Goal: Information Seeking & Learning: Learn about a topic

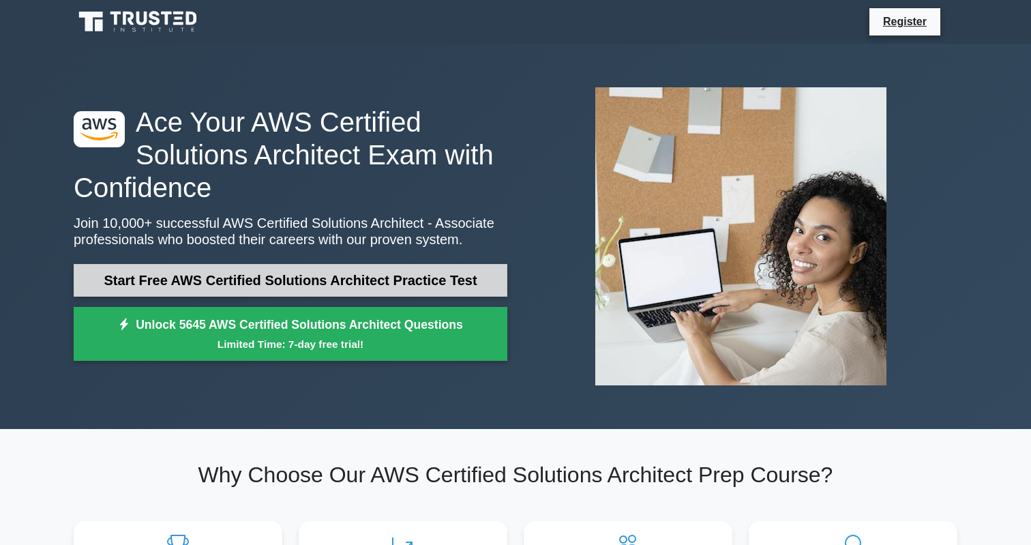
click at [204, 286] on link "Start Free AWS Certified Solutions Architect Practice Test" at bounding box center [291, 280] width 434 height 33
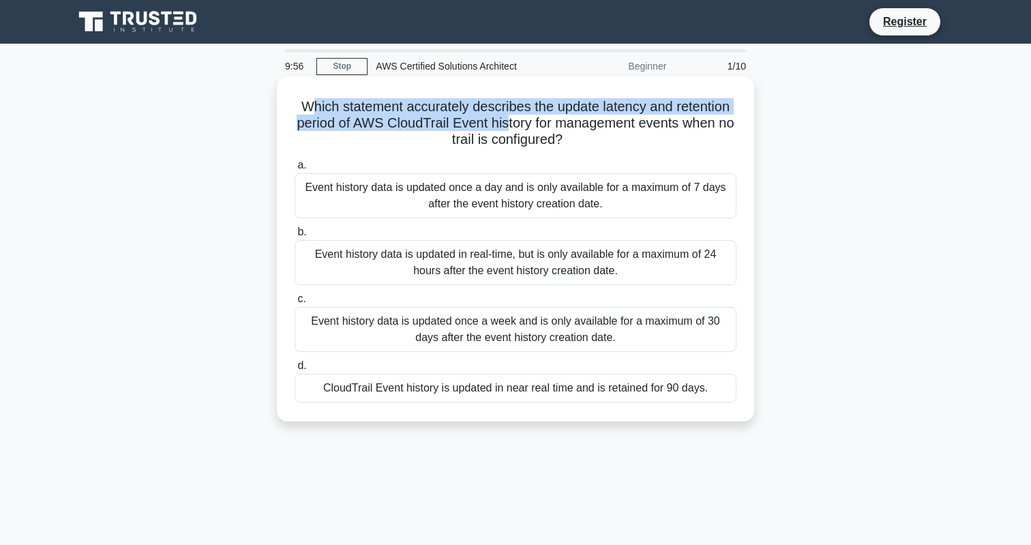
drag, startPoint x: 316, startPoint y: 109, endPoint x: 504, endPoint y: 119, distance: 188.4
click at [504, 119] on h5 "Which statement accurately describes the update latency and retention period of…" at bounding box center [515, 123] width 444 height 50
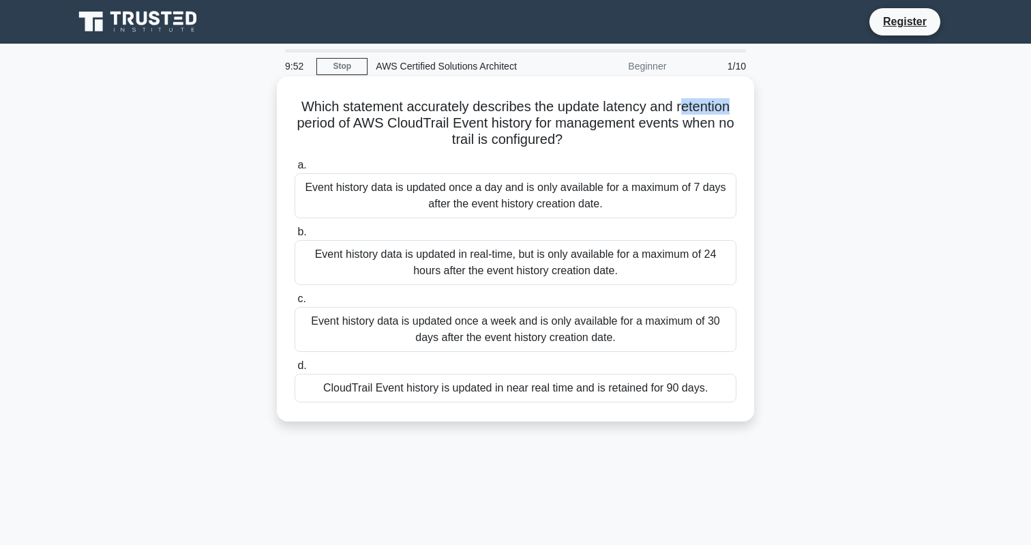
drag, startPoint x: 679, startPoint y: 110, endPoint x: 744, endPoint y: 109, distance: 64.8
click at [744, 110] on div "Which statement accurately describes the update latency and retention period of…" at bounding box center [515, 249] width 466 height 334
drag, startPoint x: 349, startPoint y: 126, endPoint x: 461, endPoint y: 126, distance: 111.8
click at [462, 126] on h5 "Which statement accurately describes the update latency and retention period of…" at bounding box center [515, 123] width 444 height 50
click at [517, 126] on h5 "Which statement accurately describes the update latency and retention period of…" at bounding box center [515, 123] width 444 height 50
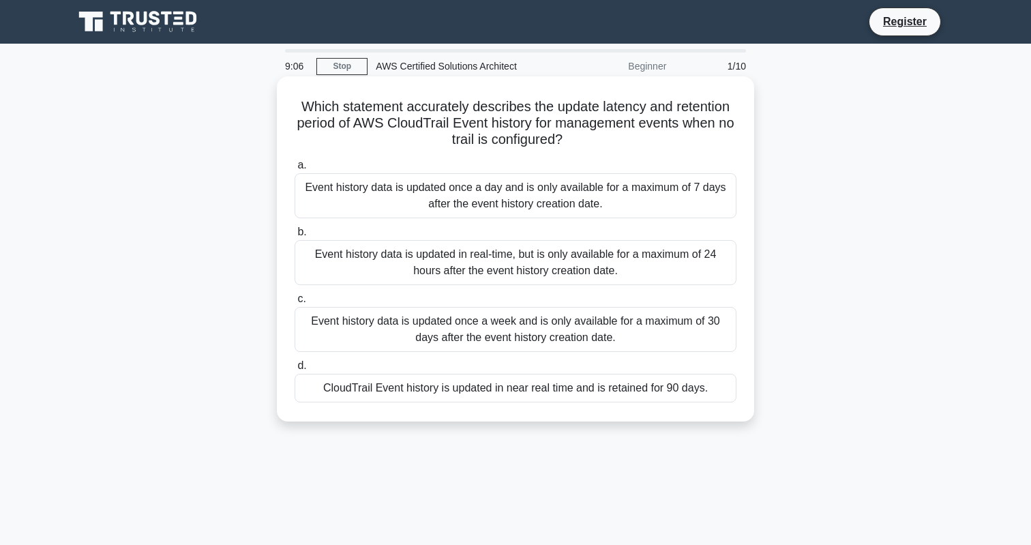
click at [512, 399] on div "CloudTrail Event history is updated in near real time and is retained for 90 da…" at bounding box center [515, 388] width 442 height 29
click at [294, 370] on input "d. CloudTrail Event history is updated in near real time and is retained for 90…" at bounding box center [294, 365] width 0 height 9
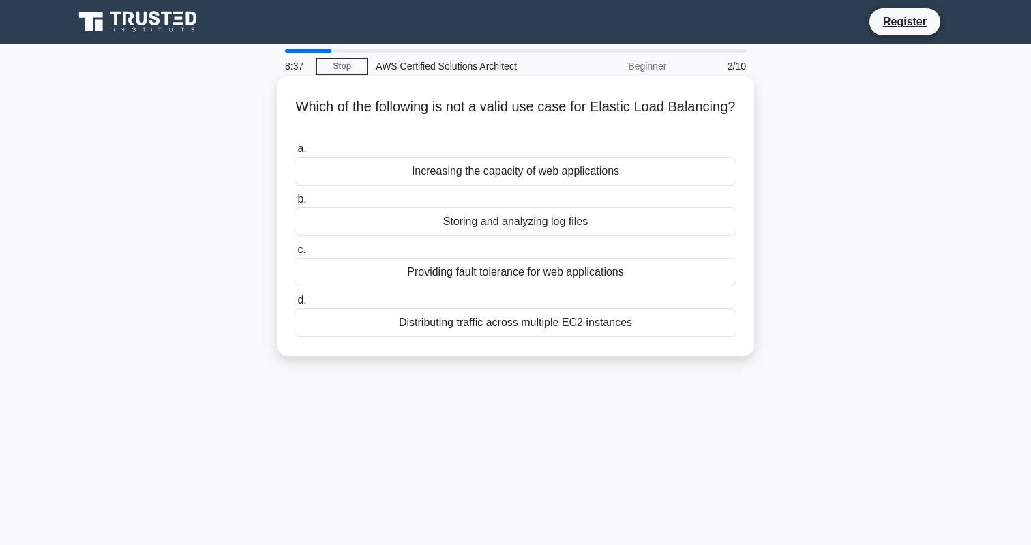
click at [509, 223] on div "Storing and analyzing log files" at bounding box center [515, 221] width 442 height 29
click at [294, 204] on input "b. Storing and analyzing log files" at bounding box center [294, 199] width 0 height 9
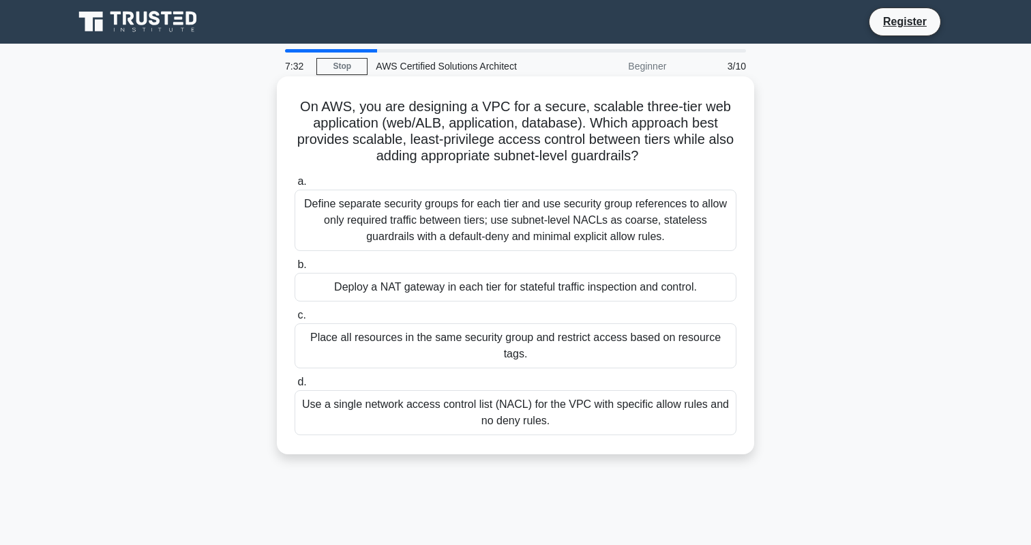
click at [423, 223] on div "Define separate security groups for each tier and use security group references…" at bounding box center [515, 220] width 442 height 61
click at [294, 186] on input "a. Define separate security groups for each tier and use security group referen…" at bounding box center [294, 181] width 0 height 9
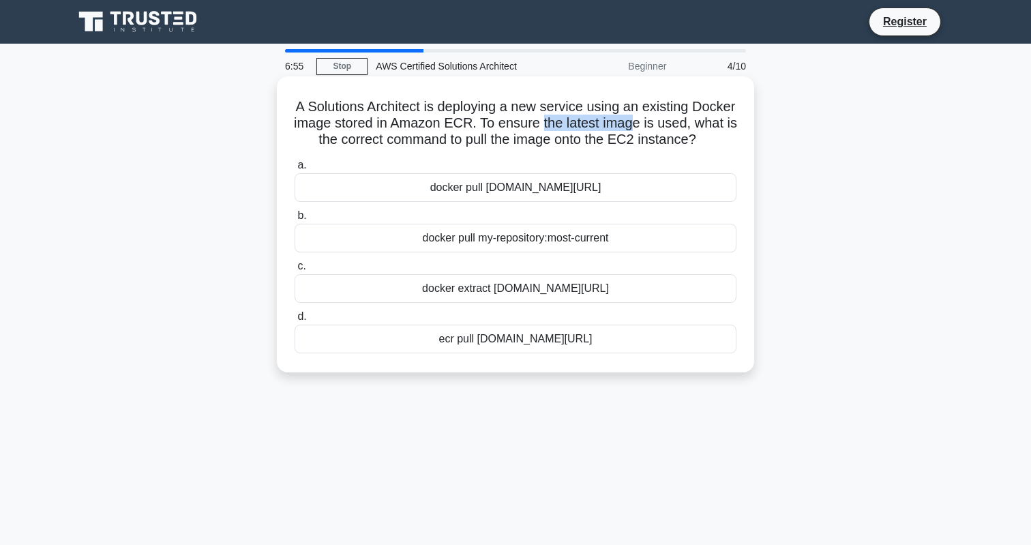
drag, startPoint x: 539, startPoint y: 121, endPoint x: 633, endPoint y: 123, distance: 94.1
click at [633, 123] on h5 "A Solutions Architect is deploying a new service using an existing Docker image…" at bounding box center [515, 123] width 444 height 50
drag, startPoint x: 641, startPoint y: 122, endPoint x: 683, endPoint y: 123, distance: 41.6
click at [683, 123] on h5 "A Solutions Architect is deploying a new service using an existing Docker image…" at bounding box center [515, 123] width 444 height 50
drag, startPoint x: 494, startPoint y: 127, endPoint x: 576, endPoint y: 127, distance: 81.8
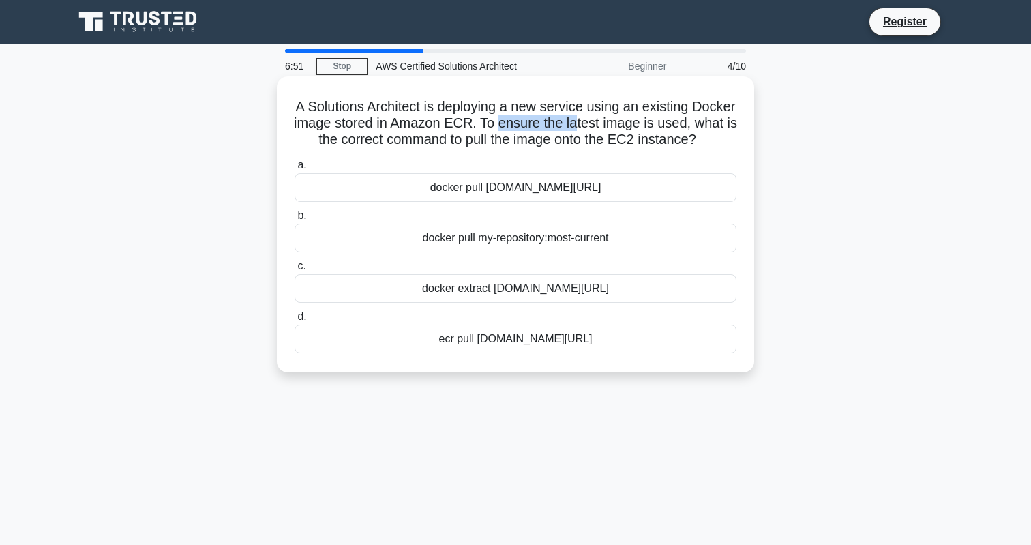
click at [576, 127] on h5 "A Solutions Architect is deploying a new service using an existing Docker image…" at bounding box center [515, 123] width 444 height 50
click at [364, 341] on div "ecr pull [DOMAIN_NAME][URL]" at bounding box center [515, 338] width 442 height 29
click at [294, 321] on input "d. ecr pull 123456789012.dkr.ecr.region.amazonaws.com/my-repository:latest" at bounding box center [294, 316] width 0 height 9
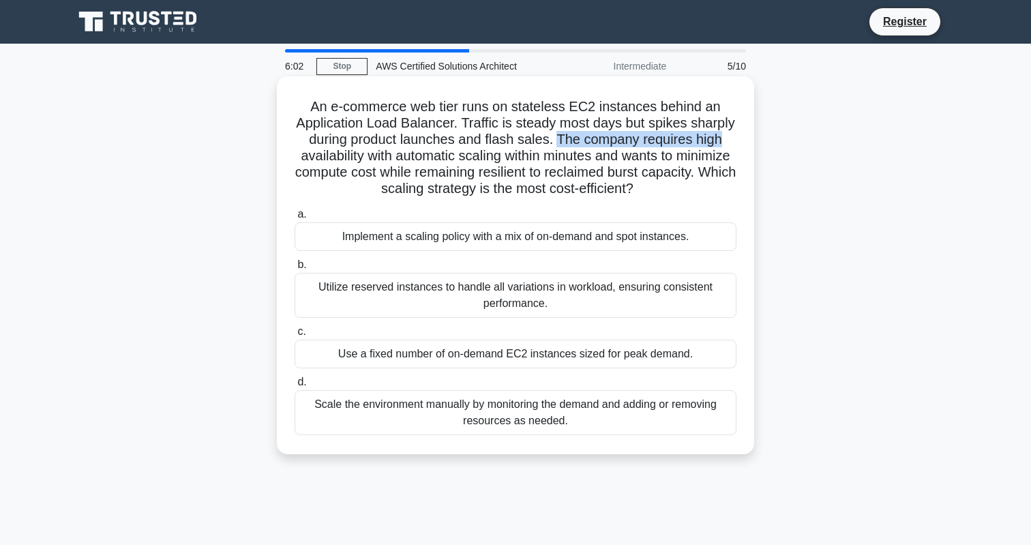
drag, startPoint x: 559, startPoint y: 142, endPoint x: 719, endPoint y: 140, distance: 159.5
click at [719, 140] on h5 "An e-commerce web tier runs on stateless EC2 instances behind an Application Lo…" at bounding box center [515, 148] width 444 height 100
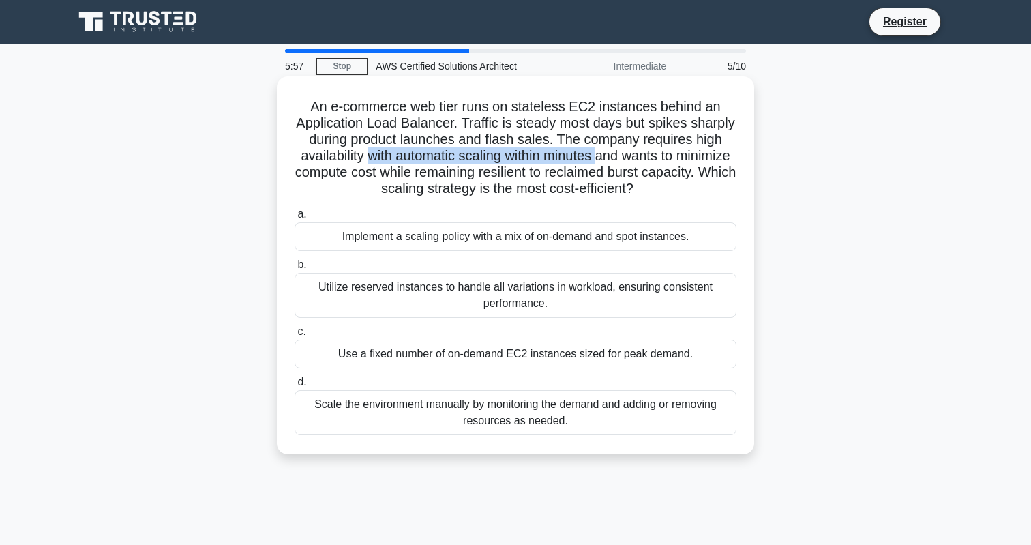
drag, startPoint x: 366, startPoint y: 157, endPoint x: 599, endPoint y: 160, distance: 232.5
click at [599, 160] on h5 "An e-commerce web tier runs on stateless EC2 instances behind an Application Lo…" at bounding box center [515, 148] width 444 height 100
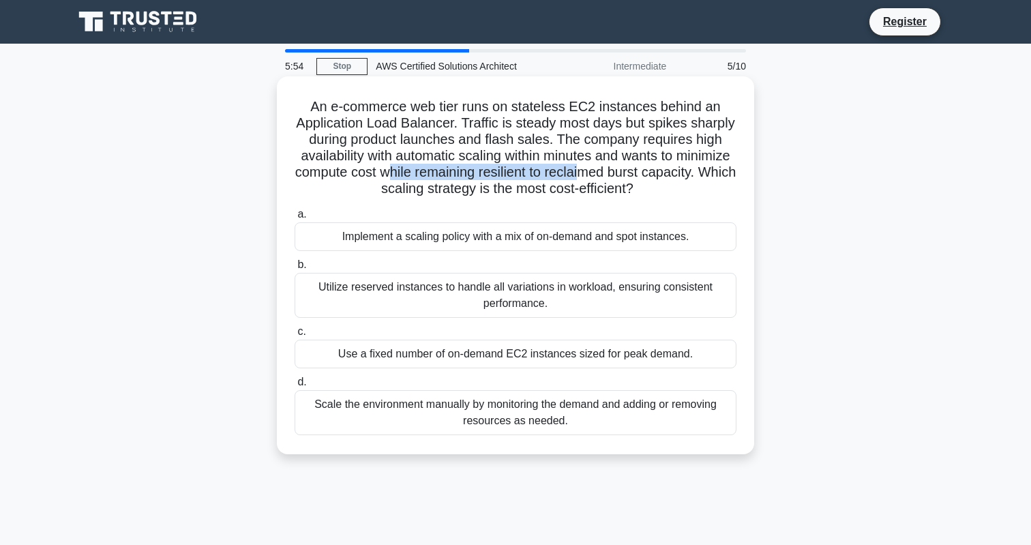
drag, startPoint x: 389, startPoint y: 172, endPoint x: 577, endPoint y: 175, distance: 188.2
click at [577, 175] on h5 "An e-commerce web tier runs on stateless EC2 instances behind an Application Lo…" at bounding box center [515, 148] width 444 height 100
click at [455, 237] on div "Implement a scaling policy with a mix of on-demand and spot instances." at bounding box center [515, 236] width 442 height 29
click at [294, 219] on input "a. Implement a scaling policy with a mix of on-demand and spot instances." at bounding box center [294, 214] width 0 height 9
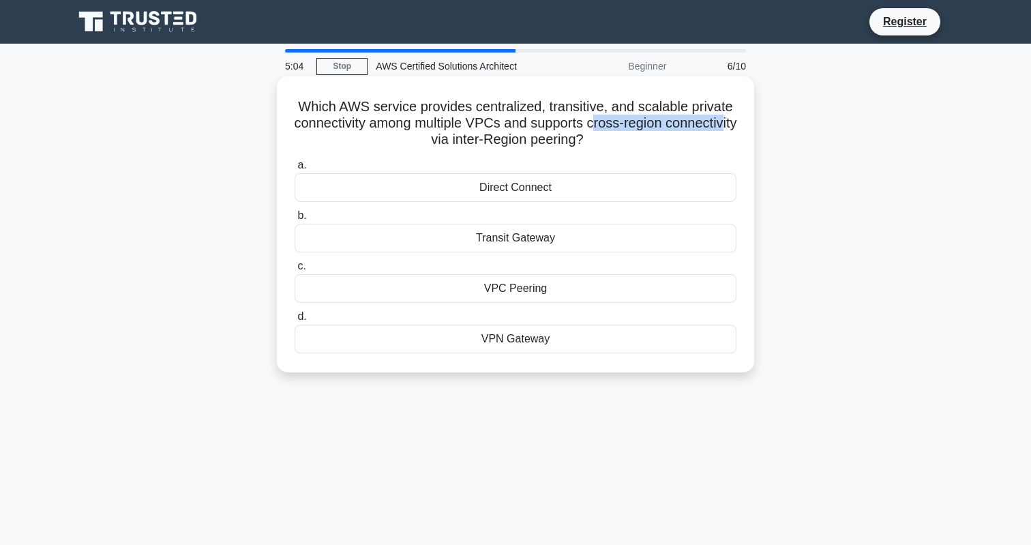
drag, startPoint x: 593, startPoint y: 125, endPoint x: 719, endPoint y: 127, distance: 125.4
click at [719, 128] on h5 "Which AWS service provides centralized, transitive, and scalable private connec…" at bounding box center [515, 123] width 444 height 50
drag, startPoint x: 429, startPoint y: 140, endPoint x: 577, endPoint y: 146, distance: 147.4
click at [577, 146] on h5 "Which AWS service provides centralized, transitive, and scalable private connec…" at bounding box center [515, 123] width 444 height 50
click at [518, 239] on div "Transit Gateway" at bounding box center [515, 238] width 442 height 29
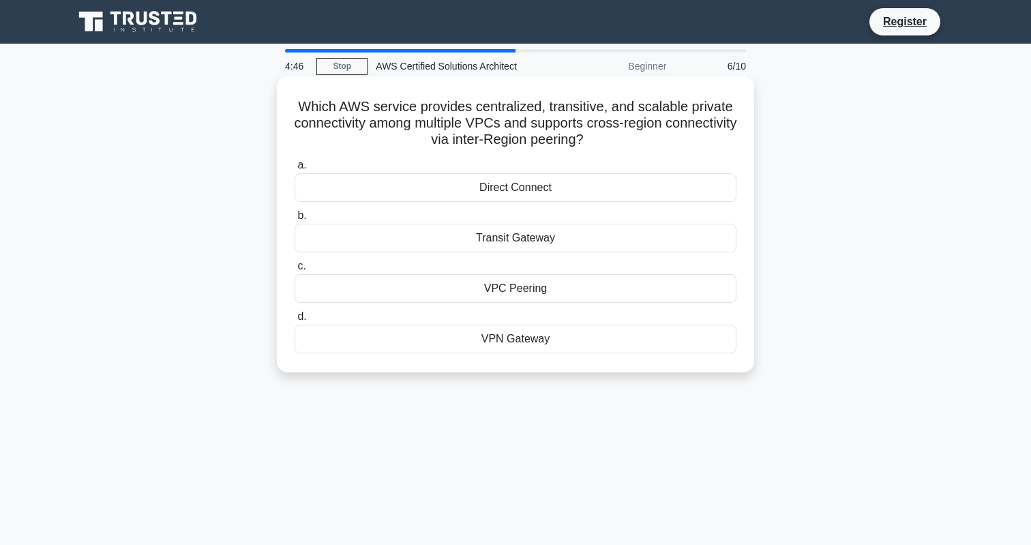
click at [294, 220] on input "b. Transit Gateway" at bounding box center [294, 215] width 0 height 9
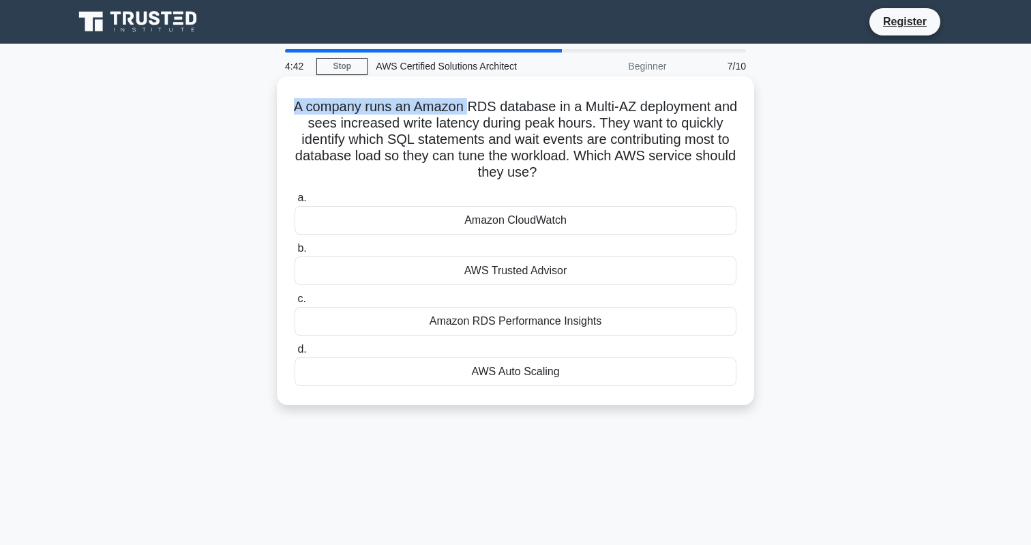
drag, startPoint x: 294, startPoint y: 106, endPoint x: 470, endPoint y: 114, distance: 175.4
click at [470, 114] on h5 "A company runs an Amazon RDS database in a Multi-AZ deployment and sees increas…" at bounding box center [515, 139] width 444 height 83
click at [470, 110] on h5 "A company runs an Amazon RDS database in a Multi-AZ deployment and sees increas…" at bounding box center [515, 139] width 444 height 83
drag, startPoint x: 470, startPoint y: 110, endPoint x: 651, endPoint y: 112, distance: 181.3
click at [651, 112] on h5 "A company runs an Amazon RDS database in a Multi-AZ deployment and sees increas…" at bounding box center [515, 139] width 444 height 83
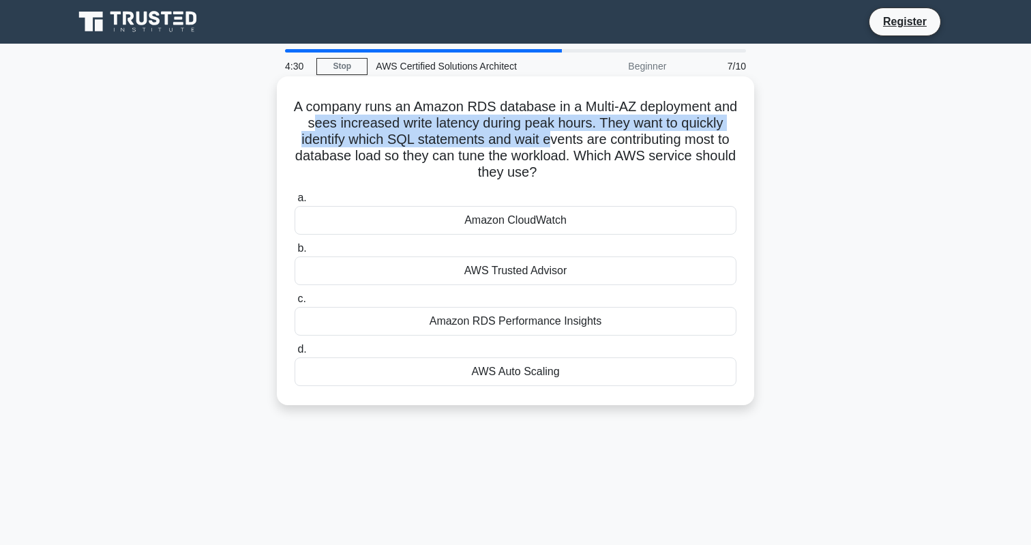
drag, startPoint x: 314, startPoint y: 126, endPoint x: 547, endPoint y: 133, distance: 233.2
click at [547, 133] on h5 "A company runs an Amazon RDS database in a Multi-AZ deployment and sees increas…" at bounding box center [515, 139] width 444 height 83
click at [633, 127] on h5 "A company runs an Amazon RDS database in a Multi-AZ deployment and sees increas…" at bounding box center [515, 139] width 444 height 83
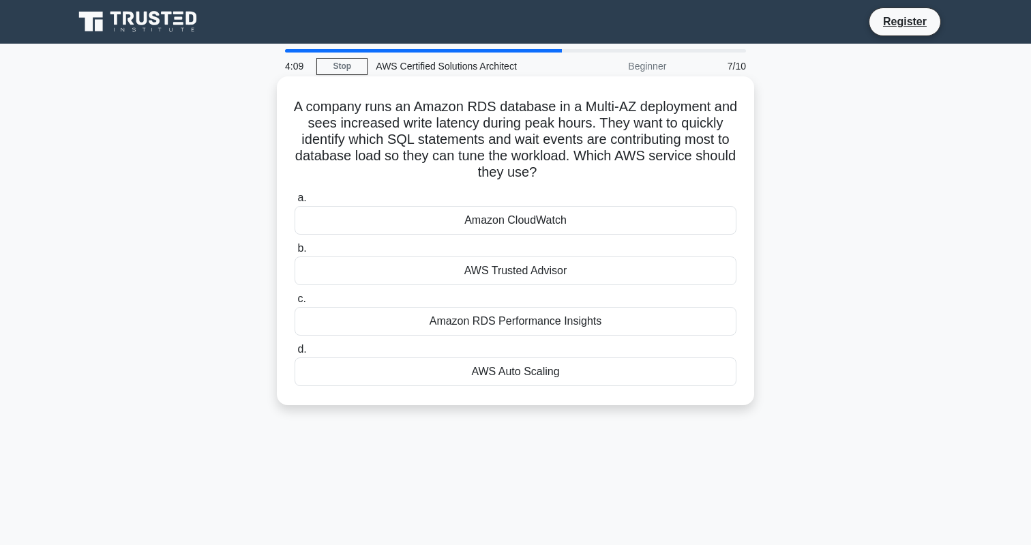
click at [506, 324] on div "Amazon RDS Performance Insights" at bounding box center [515, 321] width 442 height 29
click at [294, 303] on input "c. Amazon RDS Performance Insights" at bounding box center [294, 298] width 0 height 9
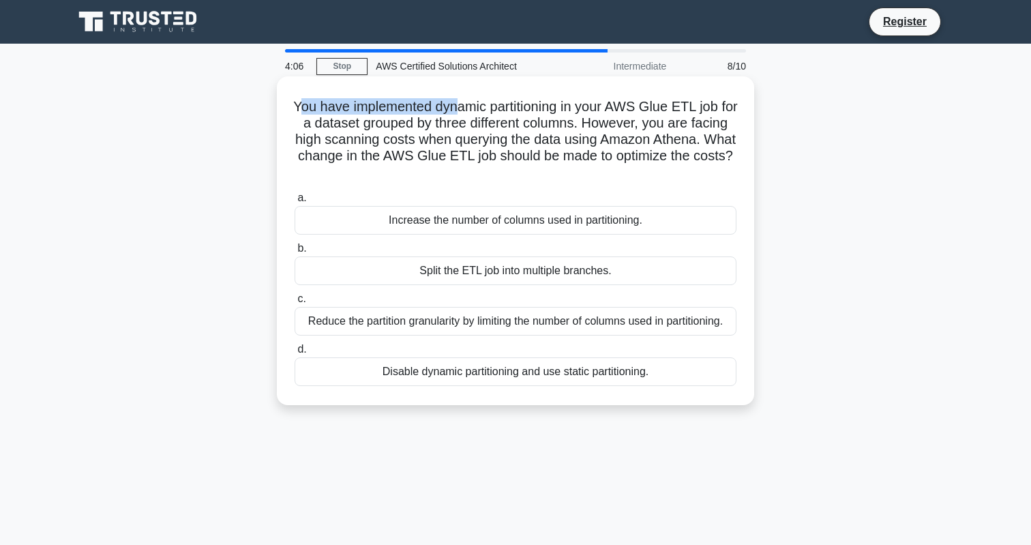
drag, startPoint x: 300, startPoint y: 106, endPoint x: 457, endPoint y: 108, distance: 156.8
click at [457, 108] on h5 "You have implemented dynamic partitioning in your AWS Glue ETL job for a datase…" at bounding box center [515, 139] width 444 height 83
drag, startPoint x: 457, startPoint y: 108, endPoint x: 574, endPoint y: 108, distance: 117.3
click at [574, 108] on h5 "You have implemented dynamic partitioning in your AWS Glue ETL job for a datase…" at bounding box center [515, 139] width 444 height 83
drag, startPoint x: 644, startPoint y: 108, endPoint x: 707, endPoint y: 106, distance: 63.4
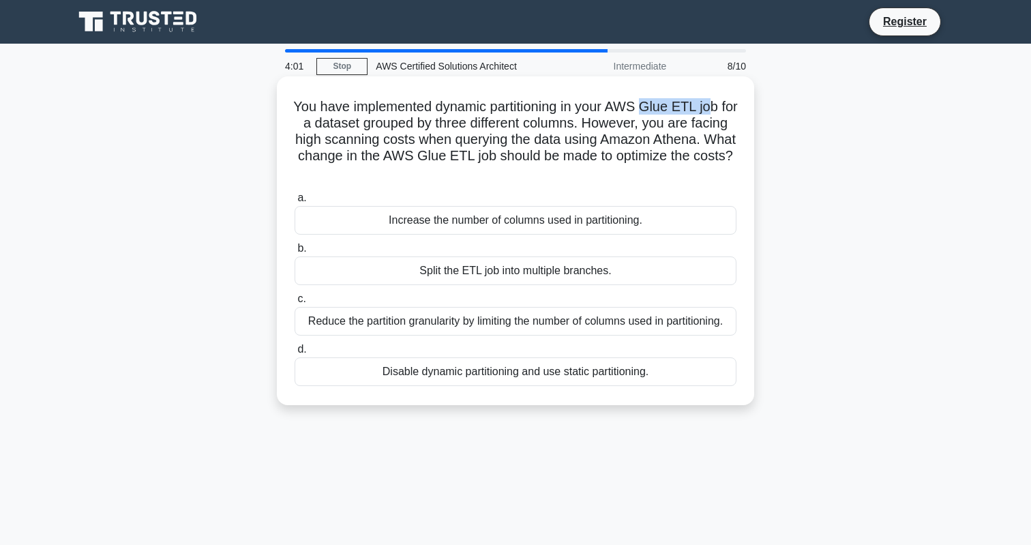
click at [707, 105] on h5 "You have implemented dynamic partitioning in your AWS Glue ETL job for a datase…" at bounding box center [515, 139] width 444 height 83
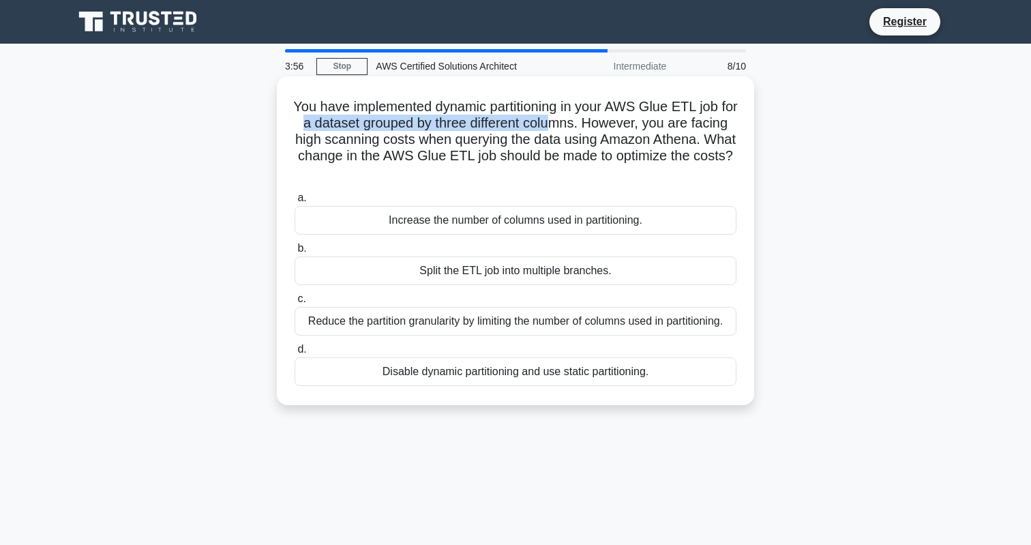
drag, startPoint x: 305, startPoint y: 127, endPoint x: 549, endPoint y: 123, distance: 244.1
click at [549, 123] on h5 "You have implemented dynamic partitioning in your AWS Glue ETL job for a datase…" at bounding box center [515, 139] width 444 height 83
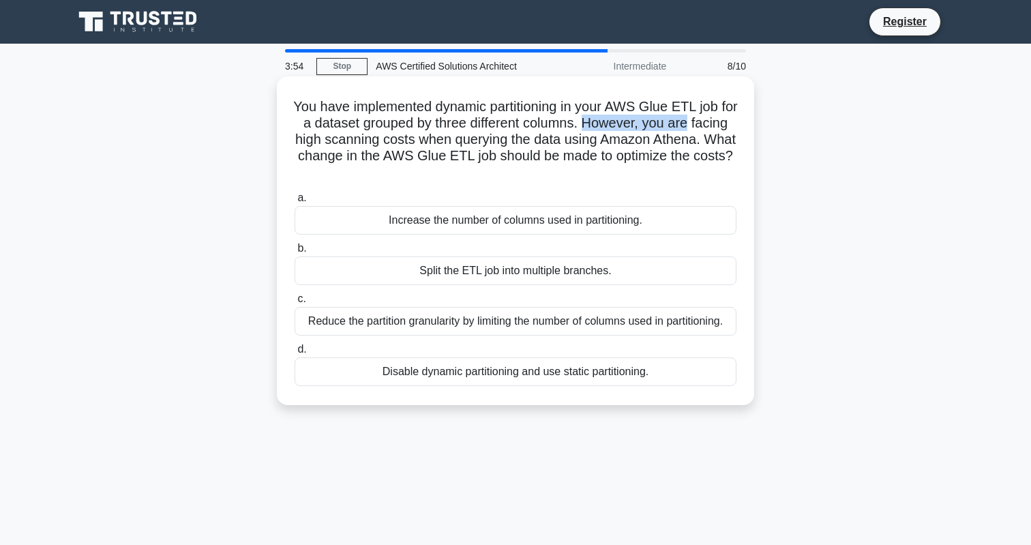
drag, startPoint x: 586, startPoint y: 121, endPoint x: 686, endPoint y: 122, distance: 100.2
click at [686, 122] on h5 "You have implemented dynamic partitioning in your AWS Glue ETL job for a datase…" at bounding box center [515, 139] width 444 height 83
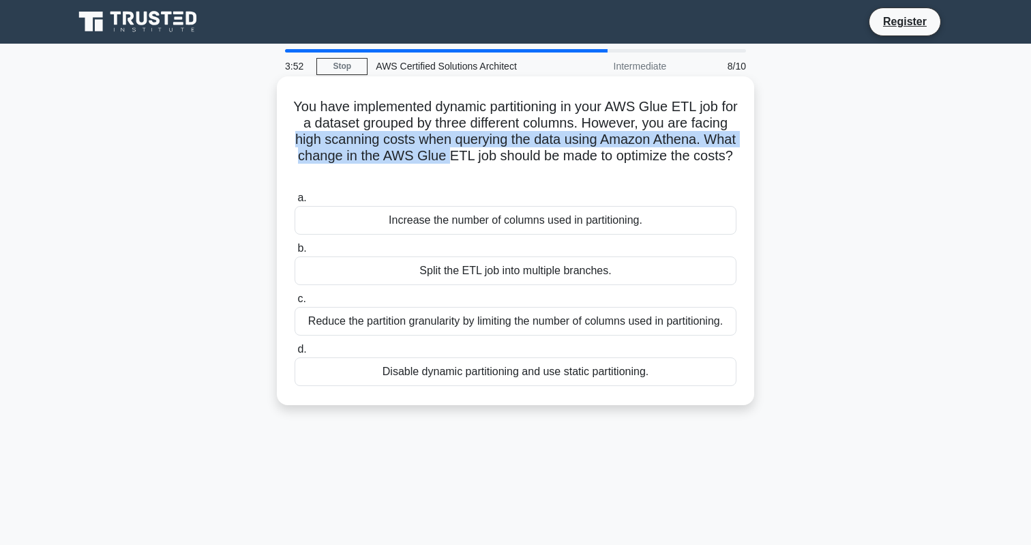
drag, startPoint x: 295, startPoint y: 142, endPoint x: 453, endPoint y: 148, distance: 158.3
click at [453, 148] on h5 "You have implemented dynamic partitioning in your AWS Glue ETL job for a datase…" at bounding box center [515, 139] width 444 height 83
click at [451, 147] on h5 "You have implemented dynamic partitioning in your AWS Glue ETL job for a datase…" at bounding box center [515, 139] width 444 height 83
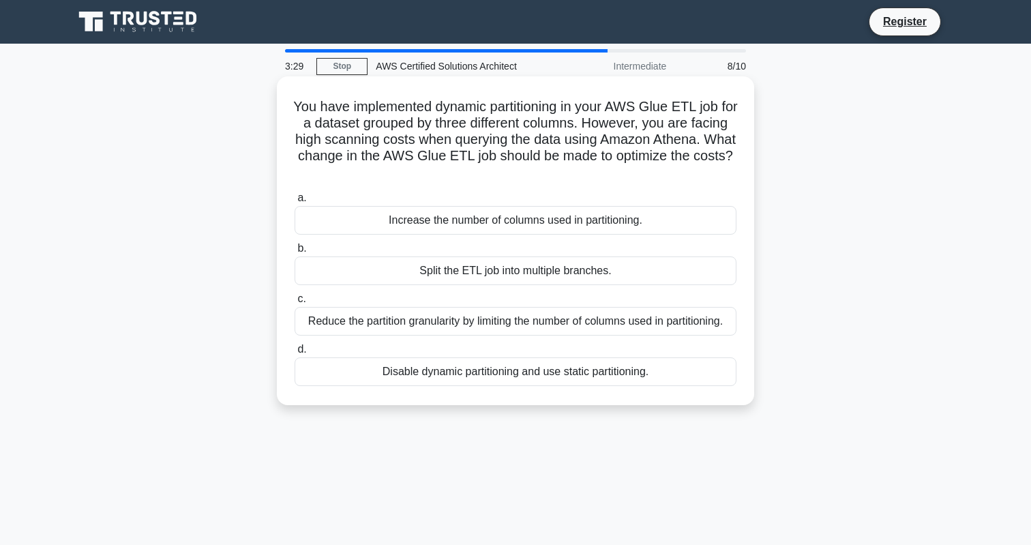
click at [524, 324] on div "Reduce the partition granularity by limiting the number of columns used in part…" at bounding box center [515, 321] width 442 height 29
click at [294, 303] on input "c. Reduce the partition granularity by limiting the number of columns used in p…" at bounding box center [294, 298] width 0 height 9
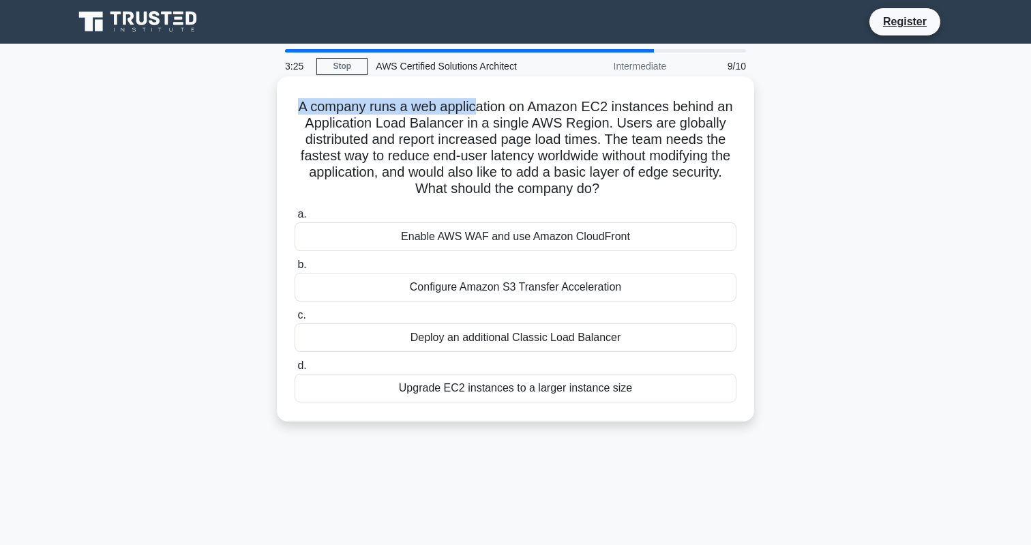
drag, startPoint x: 304, startPoint y: 108, endPoint x: 475, endPoint y: 112, distance: 171.1
click at [475, 112] on h5 "A company runs a web application on Amazon EC2 instances behind an Application …" at bounding box center [515, 148] width 444 height 100
click at [495, 238] on div "Enable AWS WAF and use Amazon CloudFront" at bounding box center [515, 236] width 442 height 29
click at [294, 219] on input "a. Enable AWS WAF and use Amazon CloudFront" at bounding box center [294, 214] width 0 height 9
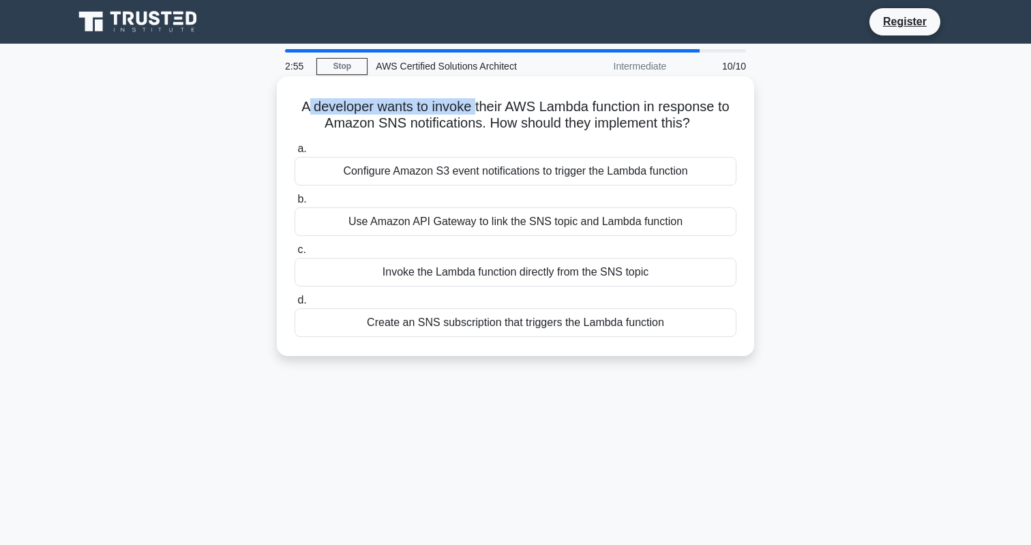
drag, startPoint x: 309, startPoint y: 107, endPoint x: 474, endPoint y: 110, distance: 165.0
click at [474, 110] on h5 "A developer wants to invoke their AWS Lambda function in response to Amazon SNS…" at bounding box center [515, 115] width 444 height 34
drag, startPoint x: 530, startPoint y: 106, endPoint x: 641, endPoint y: 107, distance: 110.4
click at [641, 107] on h5 "A developer wants to invoke their AWS Lambda function in response to Amazon SNS…" at bounding box center [515, 115] width 444 height 34
drag, startPoint x: 335, startPoint y: 125, endPoint x: 498, endPoint y: 120, distance: 162.3
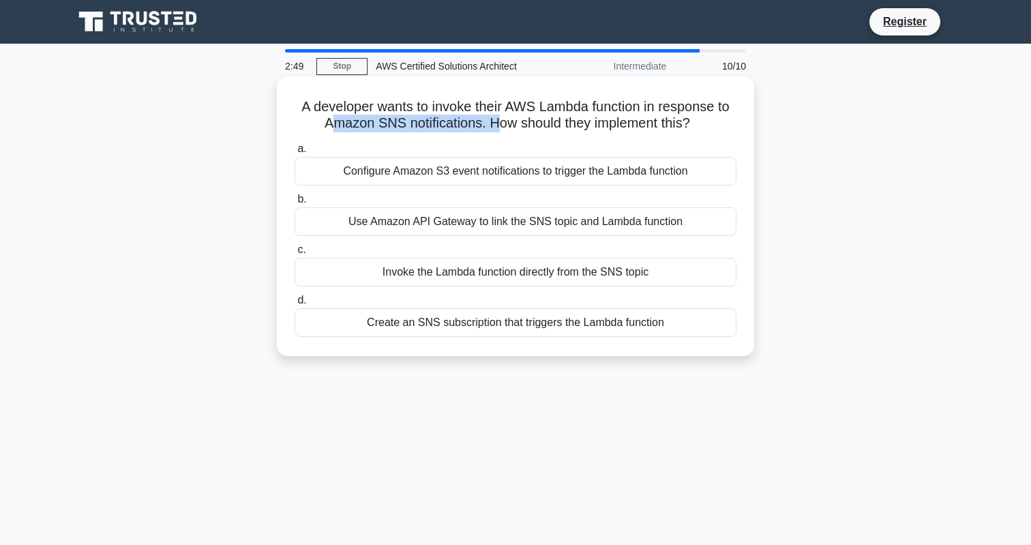
click at [498, 120] on h5 "A developer wants to invoke their AWS Lambda function in response to Amazon SNS…" at bounding box center [515, 115] width 444 height 34
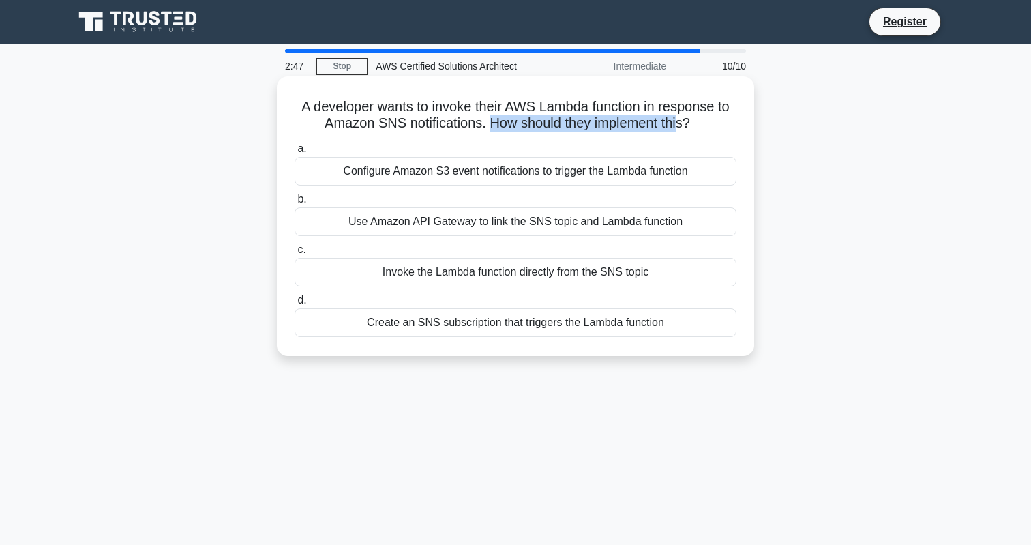
drag, startPoint x: 487, startPoint y: 123, endPoint x: 674, endPoint y: 121, distance: 186.1
click at [674, 121] on h5 "A developer wants to invoke their AWS Lambda function in response to Amazon SNS…" at bounding box center [515, 115] width 444 height 34
click at [443, 230] on div "Use Amazon API Gateway to link the SNS topic and Lambda function" at bounding box center [515, 221] width 442 height 29
click at [294, 204] on input "b. Use Amazon API Gateway to link the SNS topic and Lambda function" at bounding box center [294, 199] width 0 height 9
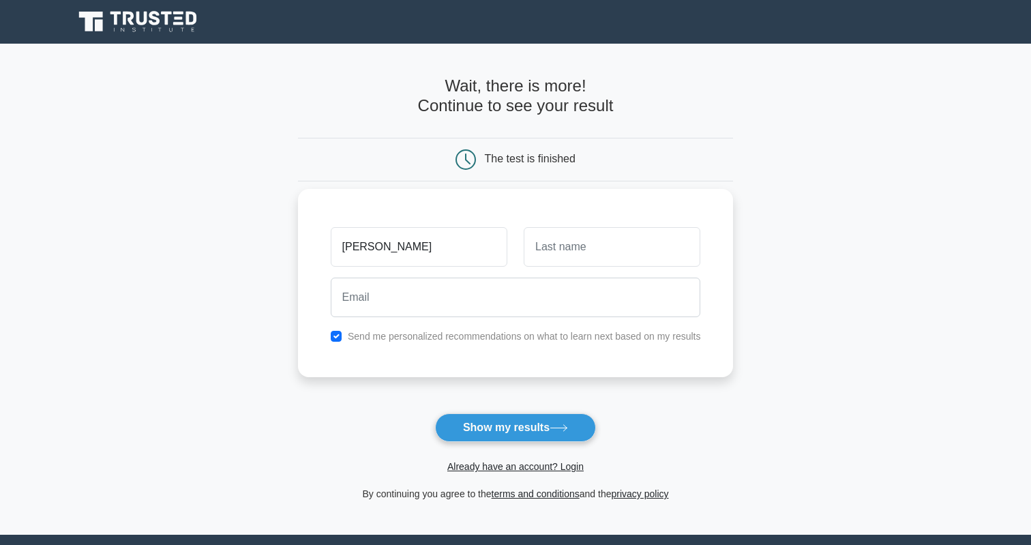
type input "deepu"
click at [561, 252] on input "text" at bounding box center [612, 247] width 177 height 40
type input "anand"
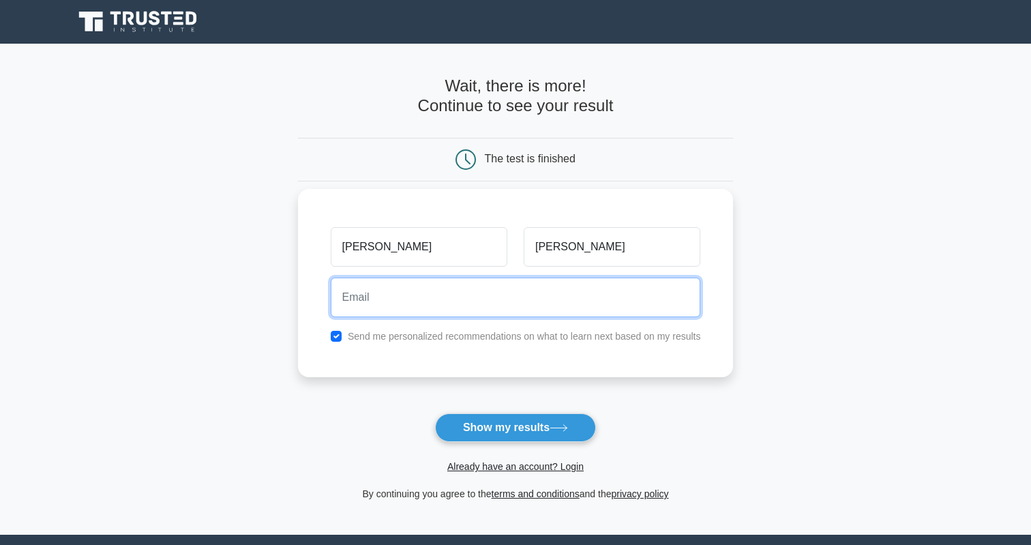
click at [533, 301] on input "email" at bounding box center [516, 297] width 370 height 40
type input "porchemarry@gmail.com"
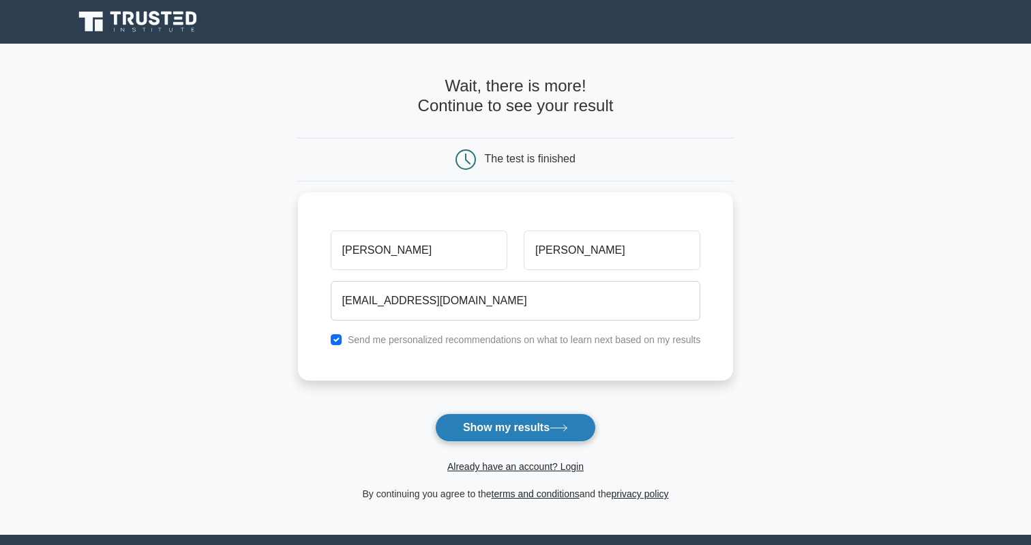
click at [503, 429] on button "Show my results" at bounding box center [515, 427] width 161 height 29
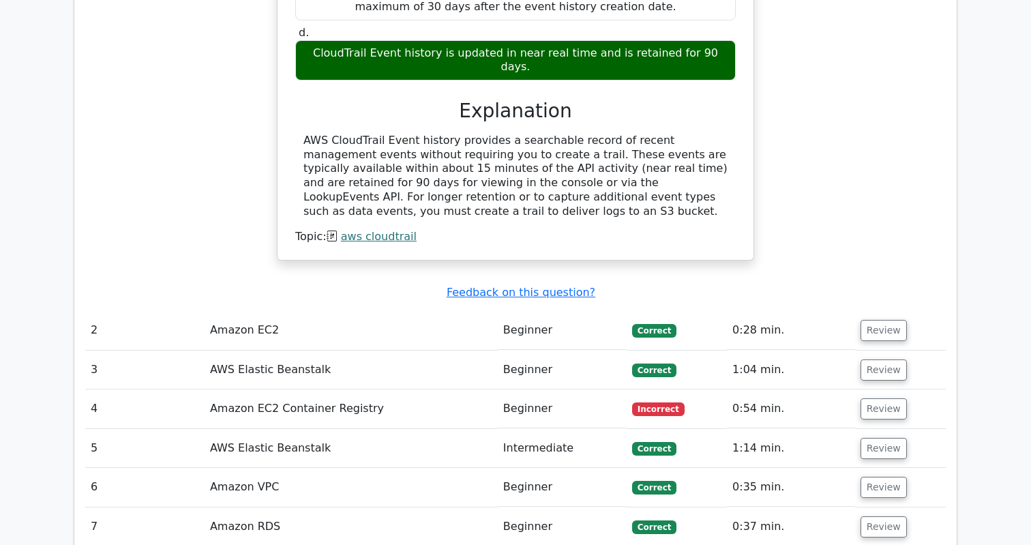
scroll to position [1501, 0]
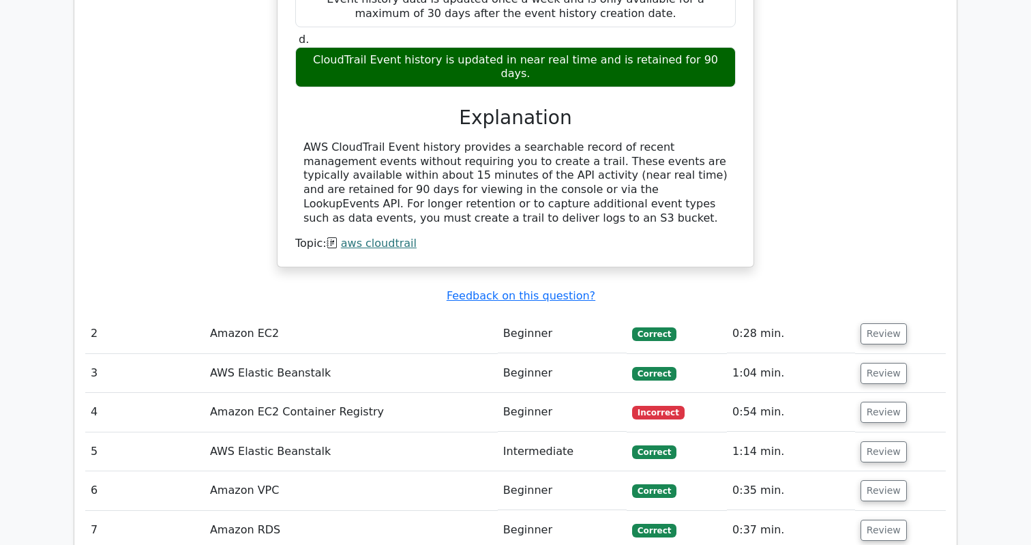
click at [378, 393] on td "Amazon EC2 Container Registry" at bounding box center [351, 412] width 293 height 39
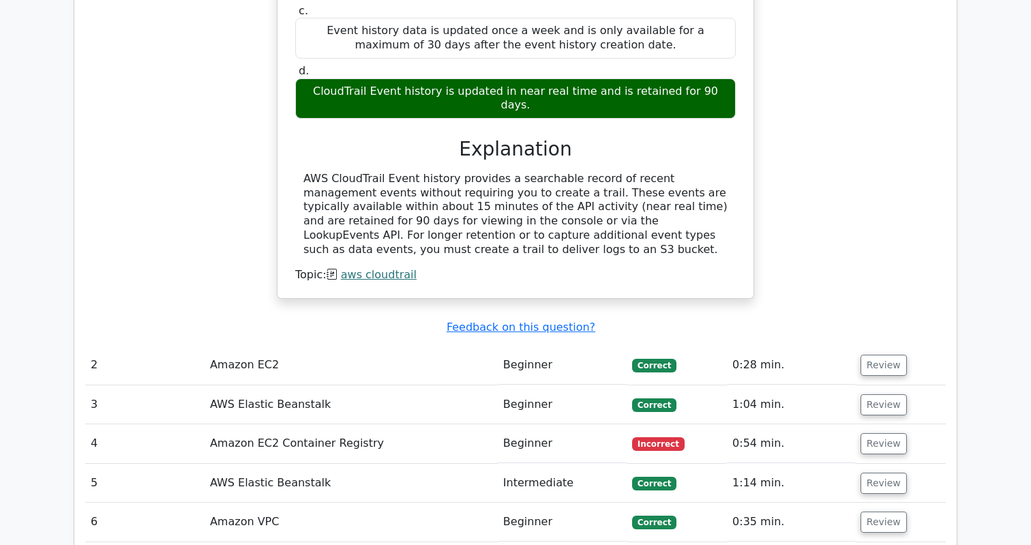
click at [291, 385] on td "AWS Elastic Beanstalk" at bounding box center [351, 404] width 293 height 39
click at [663, 385] on td "Correct" at bounding box center [676, 404] width 100 height 39
click at [881, 433] on button "Review" at bounding box center [883, 443] width 46 height 21
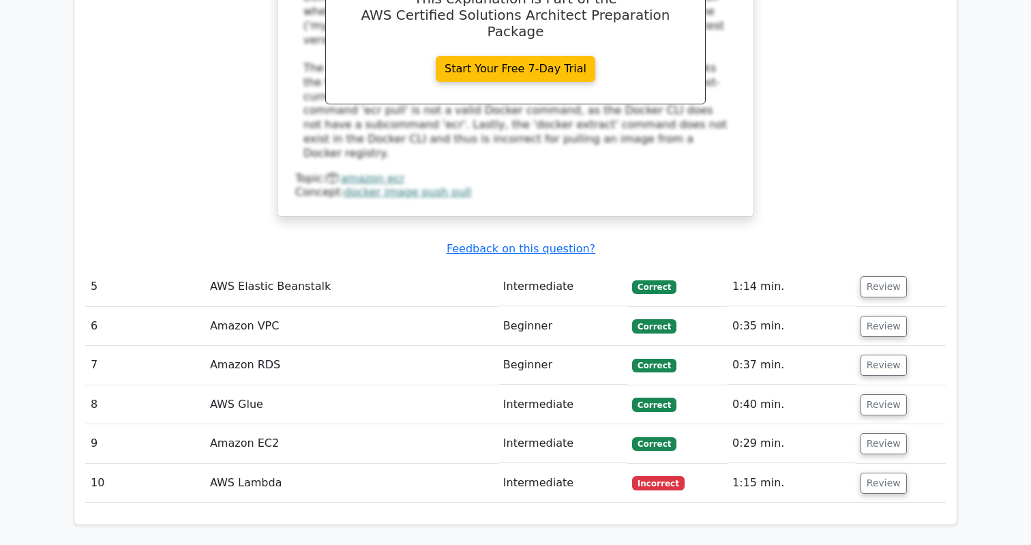
scroll to position [2315, 0]
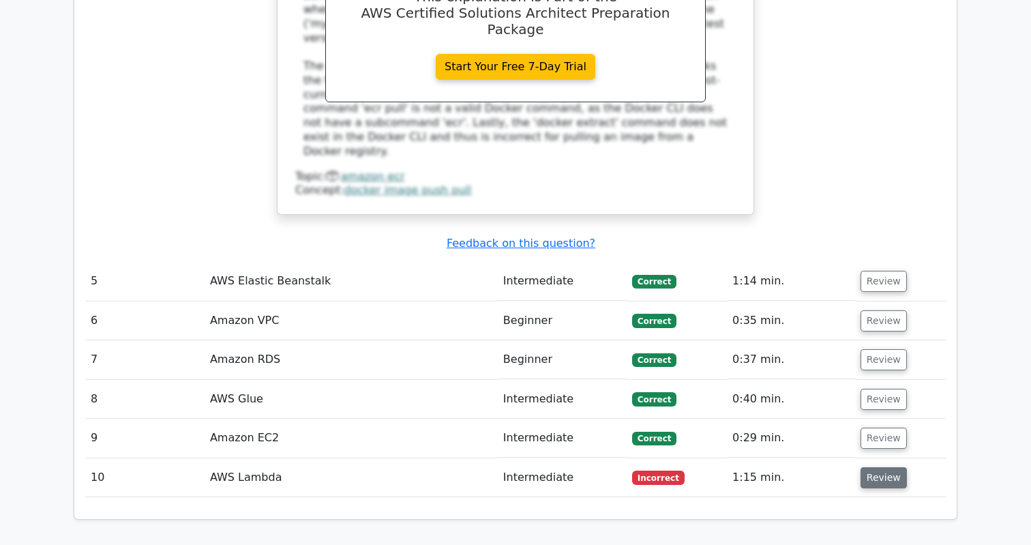
click at [880, 467] on button "Review" at bounding box center [883, 477] width 46 height 21
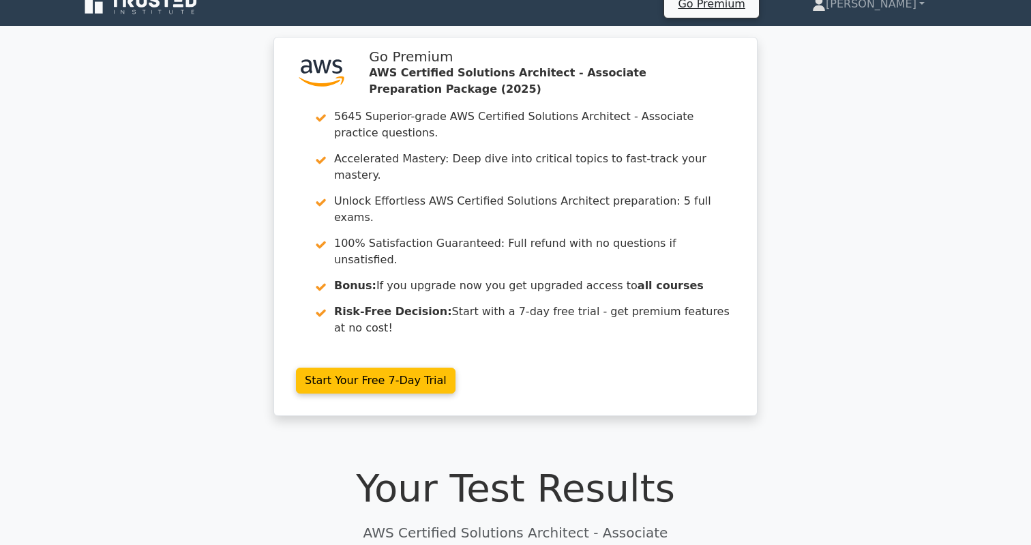
scroll to position [0, 0]
